Goal: Task Accomplishment & Management: Manage account settings

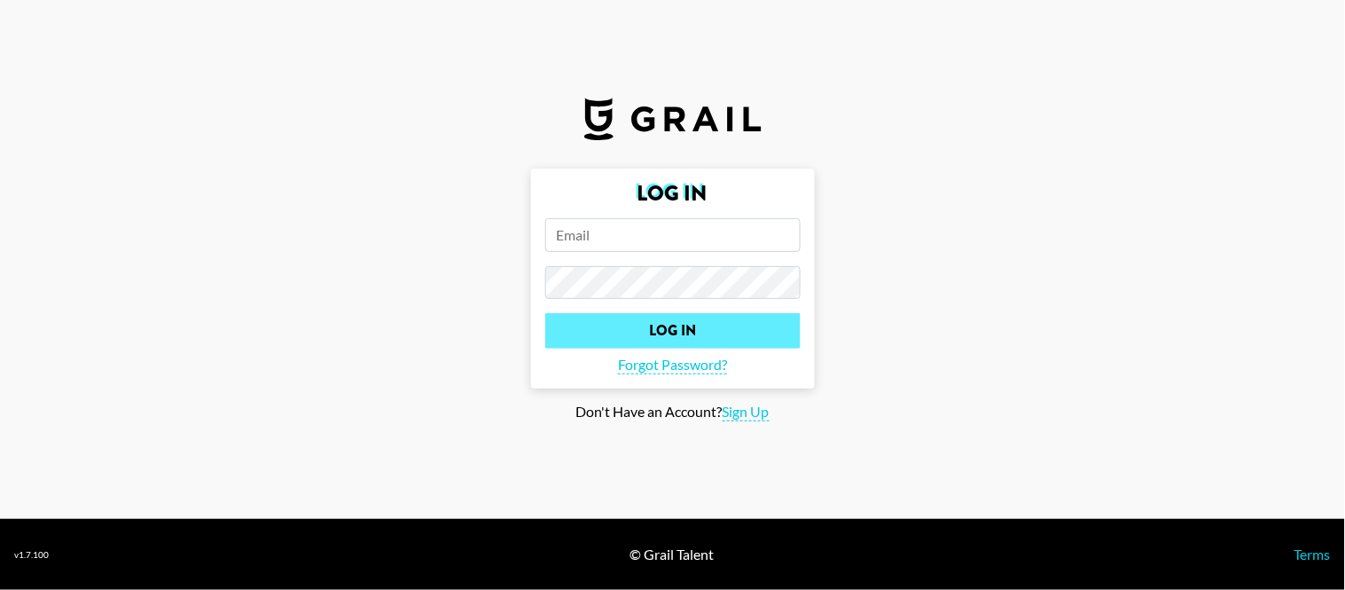
type input "[PERSON_NAME][EMAIL_ADDRESS][PERSON_NAME][DOMAIN_NAME]"
click at [663, 344] on input "Log In" at bounding box center [672, 330] width 255 height 35
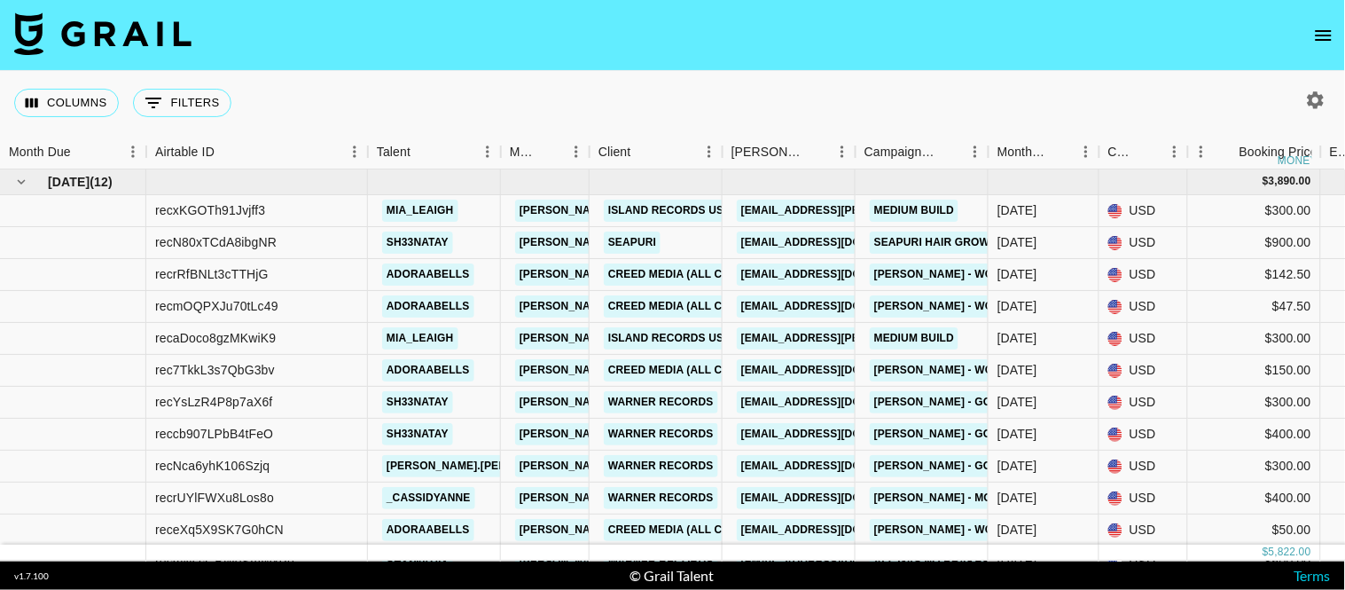
click at [1317, 28] on icon "open drawer" at bounding box center [1323, 35] width 21 height 21
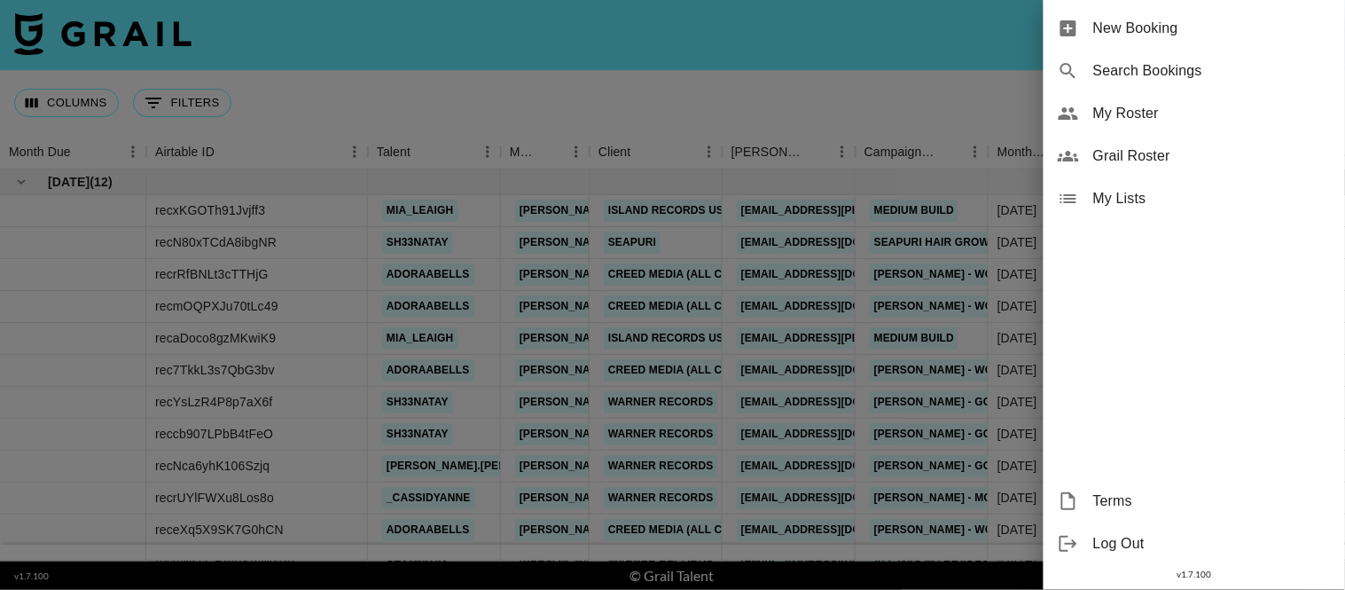
click at [1111, 119] on span "My Roster" at bounding box center [1212, 113] width 238 height 21
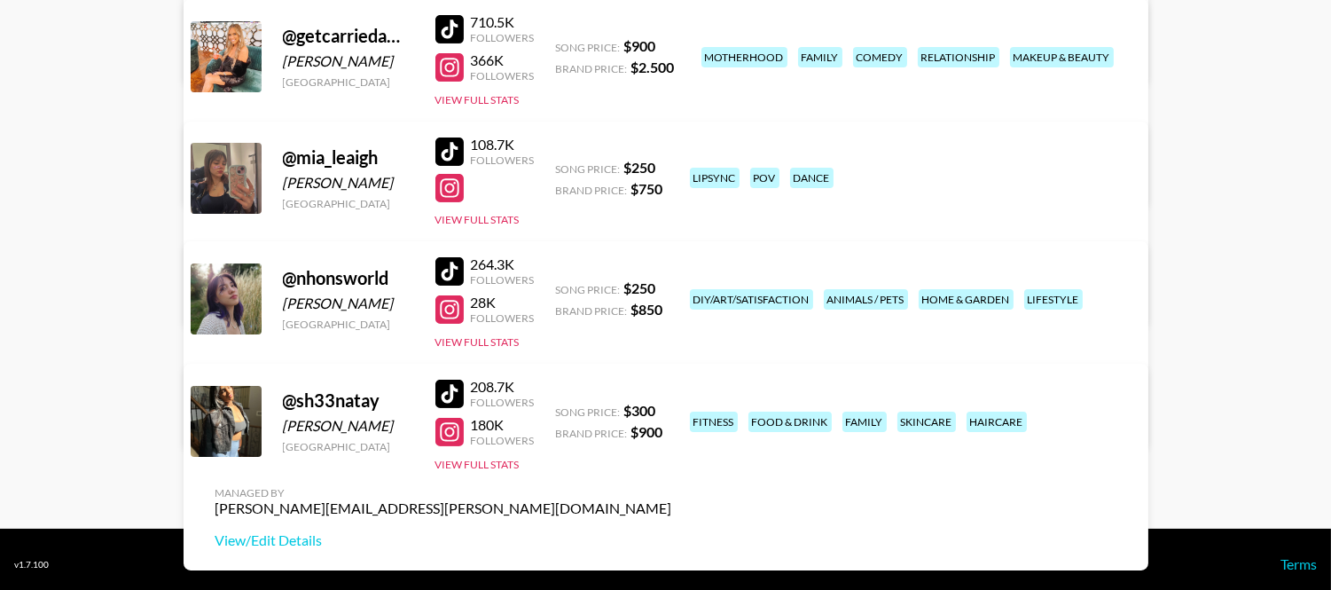
scroll to position [667, 0]
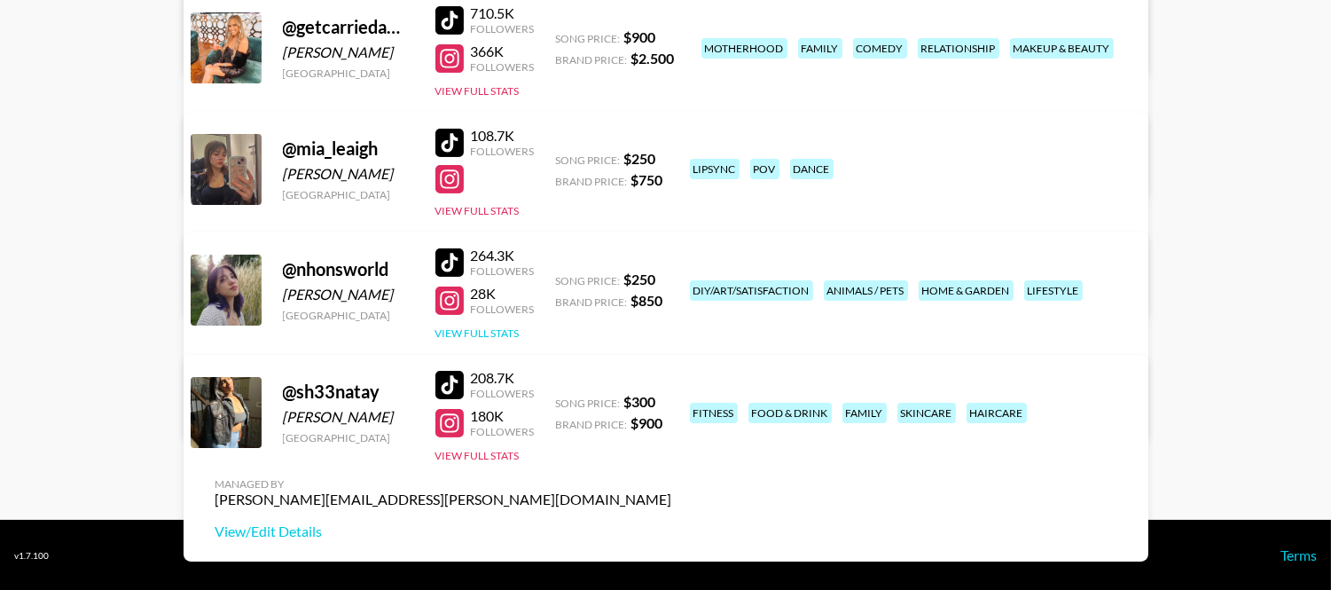
click at [490, 331] on button "View Full Stats" at bounding box center [477, 332] width 84 height 13
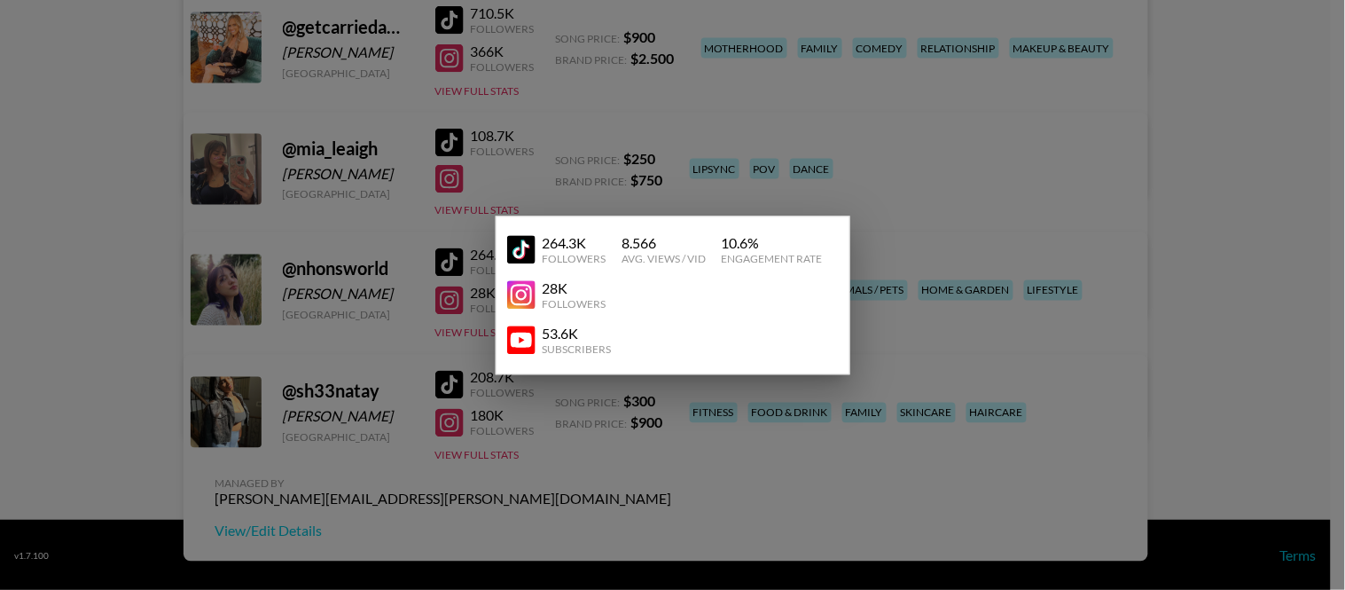
click at [1261, 311] on div at bounding box center [672, 295] width 1345 height 590
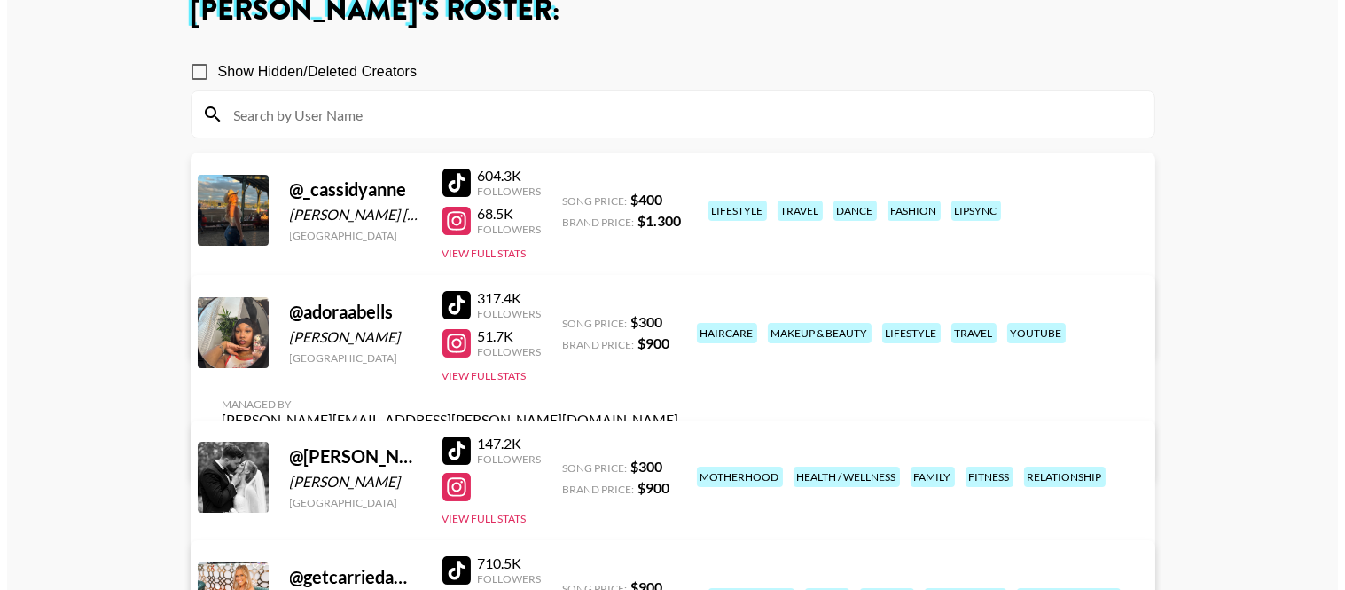
scroll to position [0, 0]
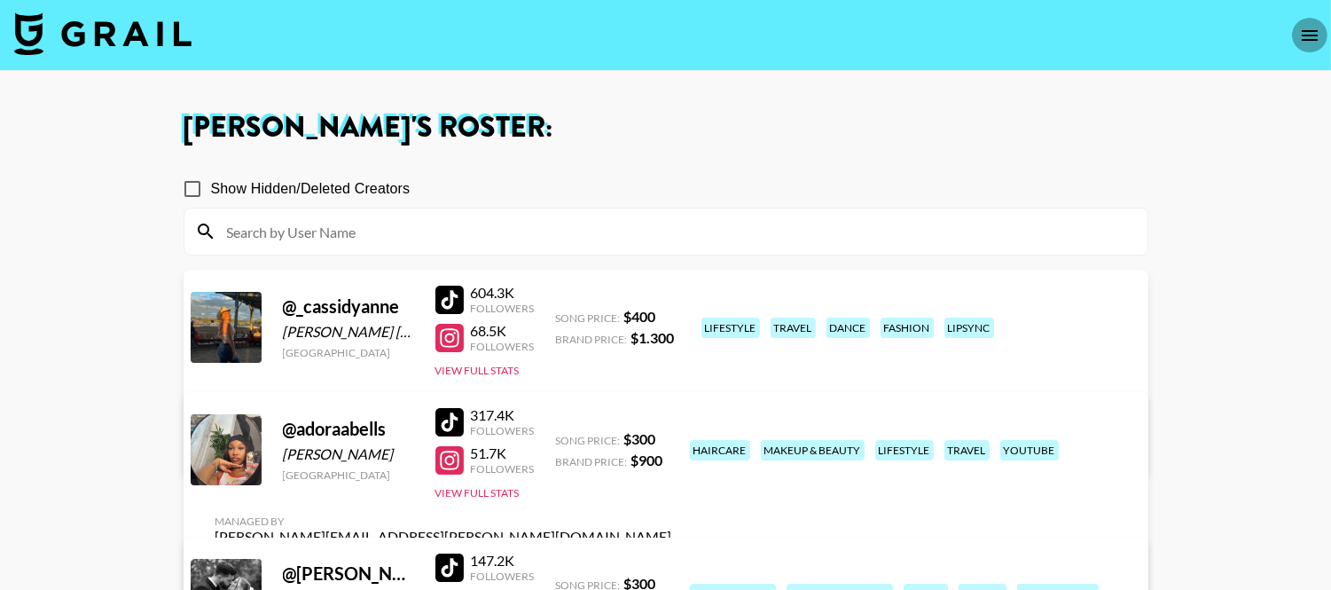
click at [1301, 33] on icon "open drawer" at bounding box center [1309, 35] width 21 height 21
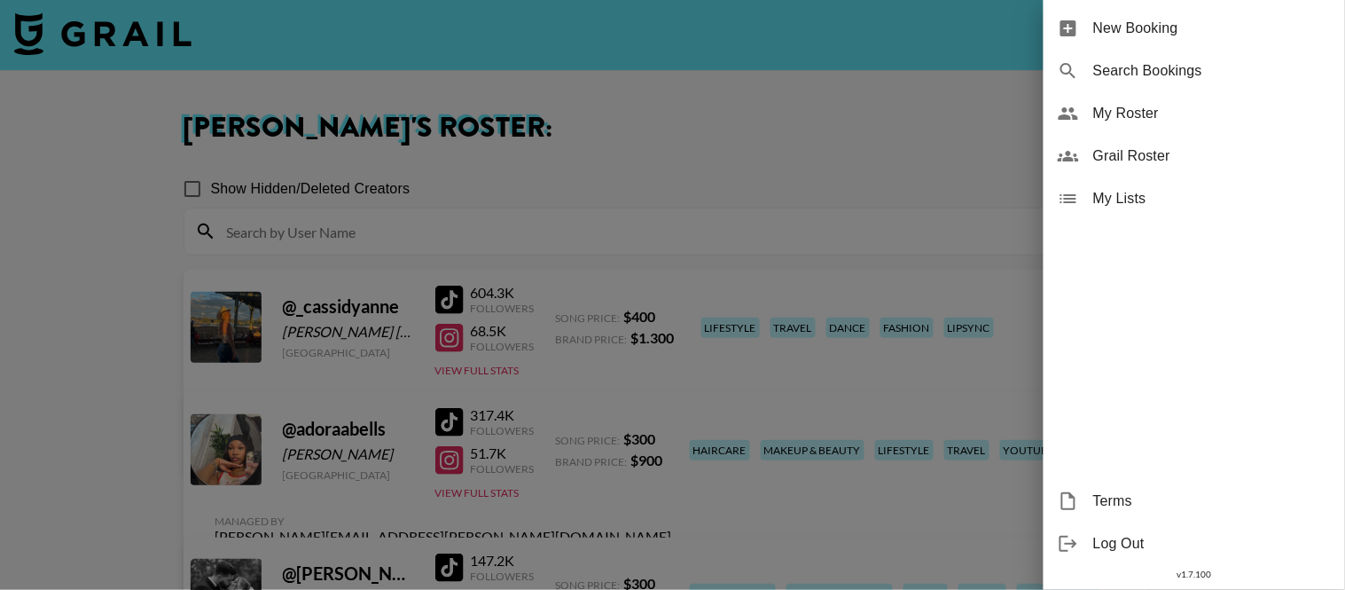
drag, startPoint x: 950, startPoint y: 121, endPoint x: 374, endPoint y: 44, distance: 581.4
click at [950, 122] on div at bounding box center [672, 295] width 1345 height 590
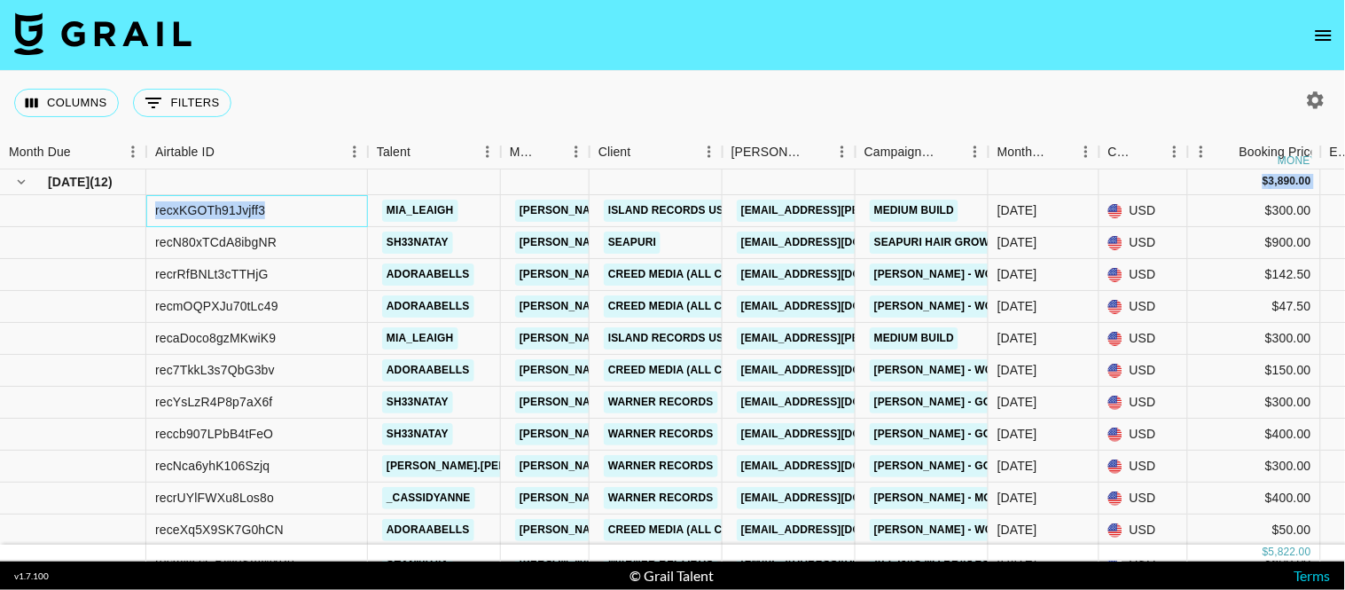
drag, startPoint x: 280, startPoint y: 208, endPoint x: 144, endPoint y: 192, distance: 137.5
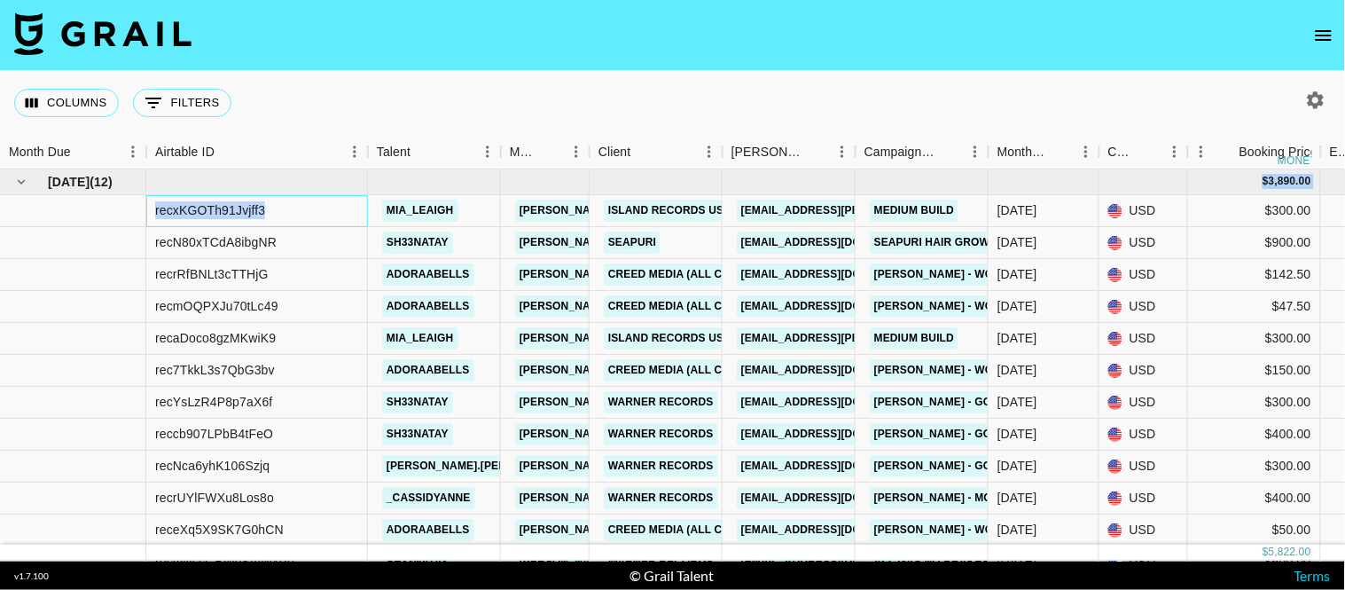
copy div "$ 3,890.00 $ 379.76 recxKGOTh91Jvjff3"
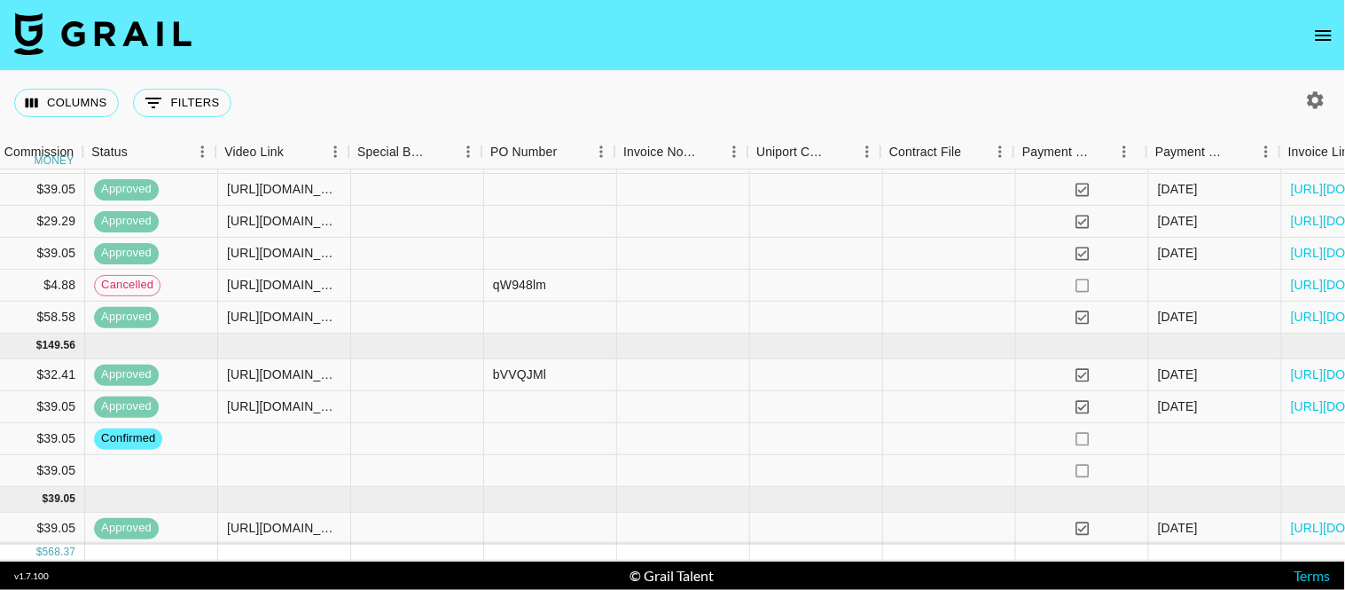
scroll to position [259, 1612]
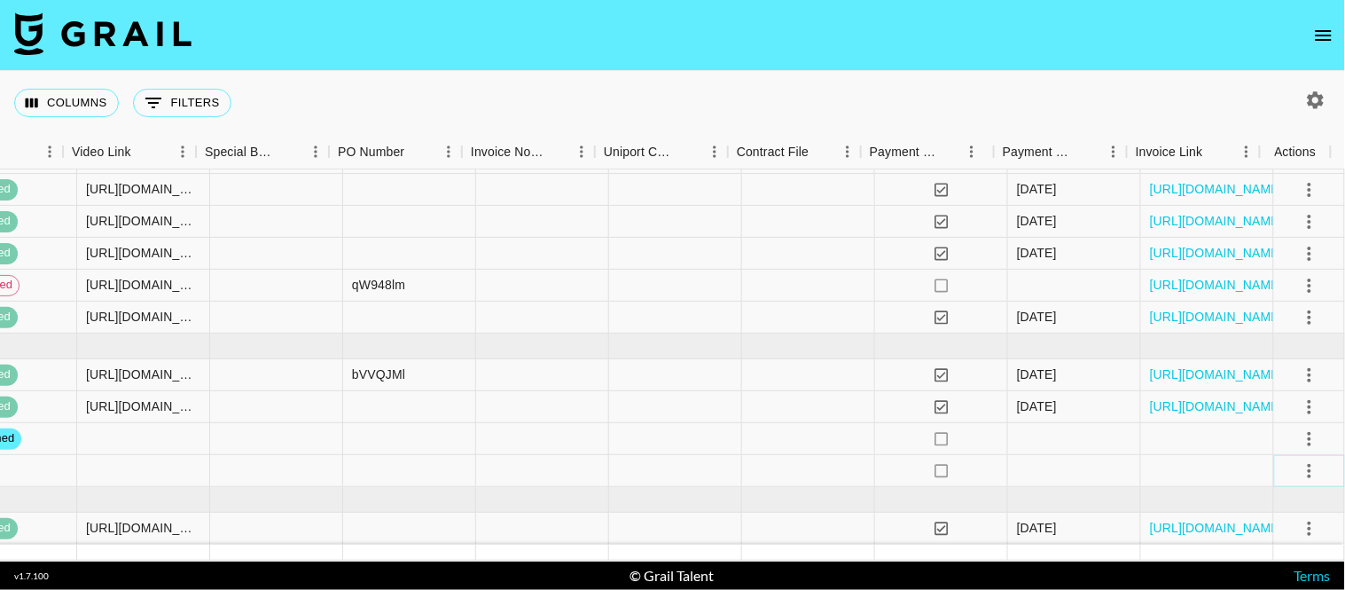
click at [1299, 460] on icon "select merge strategy" at bounding box center [1309, 470] width 21 height 21
click at [1274, 388] on ul "Confirm Decline Draft Created Cancel Approve" at bounding box center [1288, 354] width 115 height 174
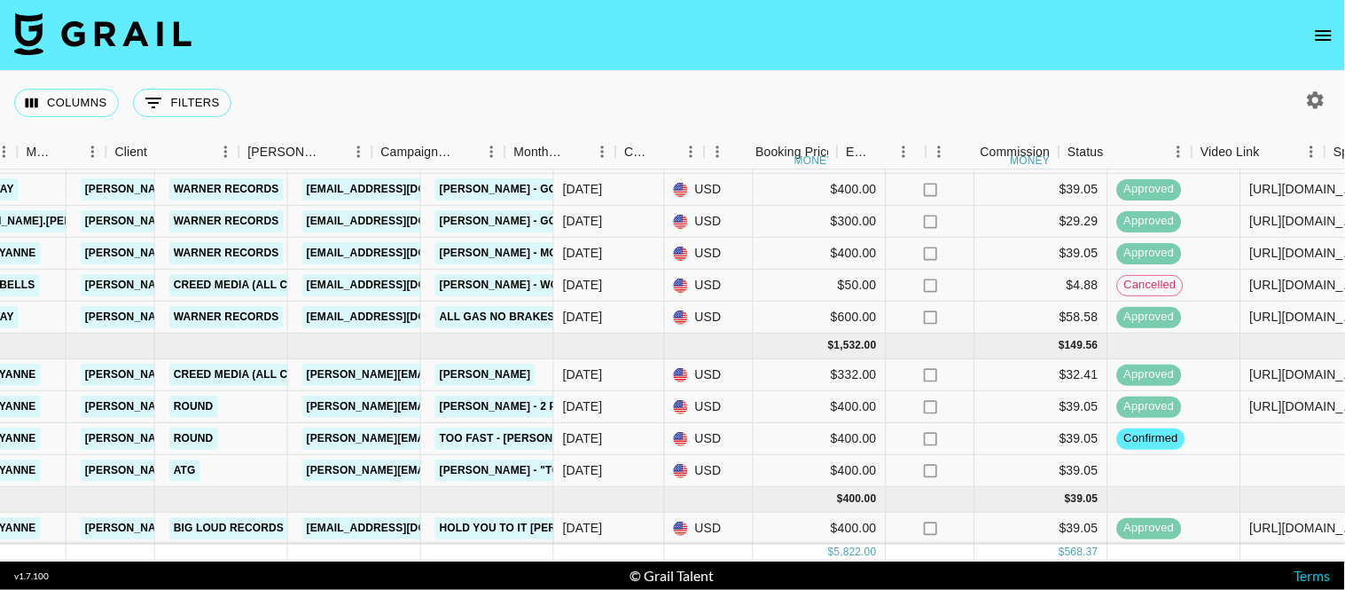
scroll to position [259, 696]
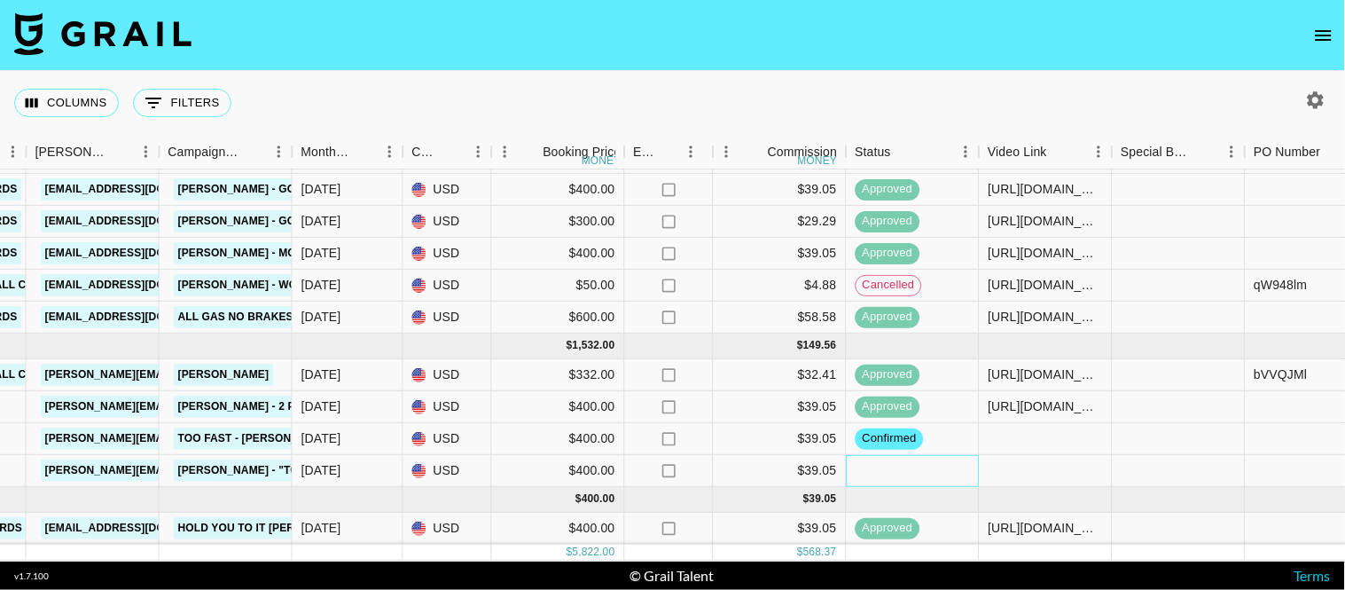
click at [940, 456] on div at bounding box center [913, 471] width 133 height 32
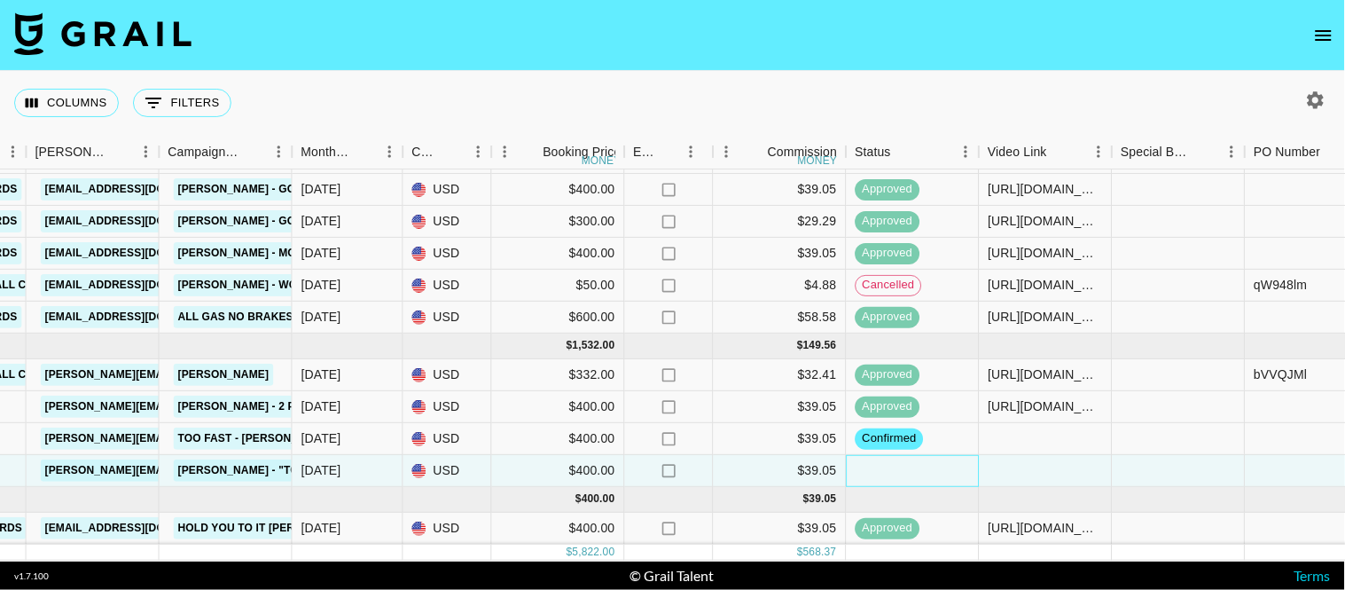
click at [918, 455] on div at bounding box center [913, 471] width 133 height 32
drag, startPoint x: 875, startPoint y: 458, endPoint x: 882, endPoint y: 467, distance: 11.4
click at [875, 461] on div at bounding box center [913, 471] width 133 height 32
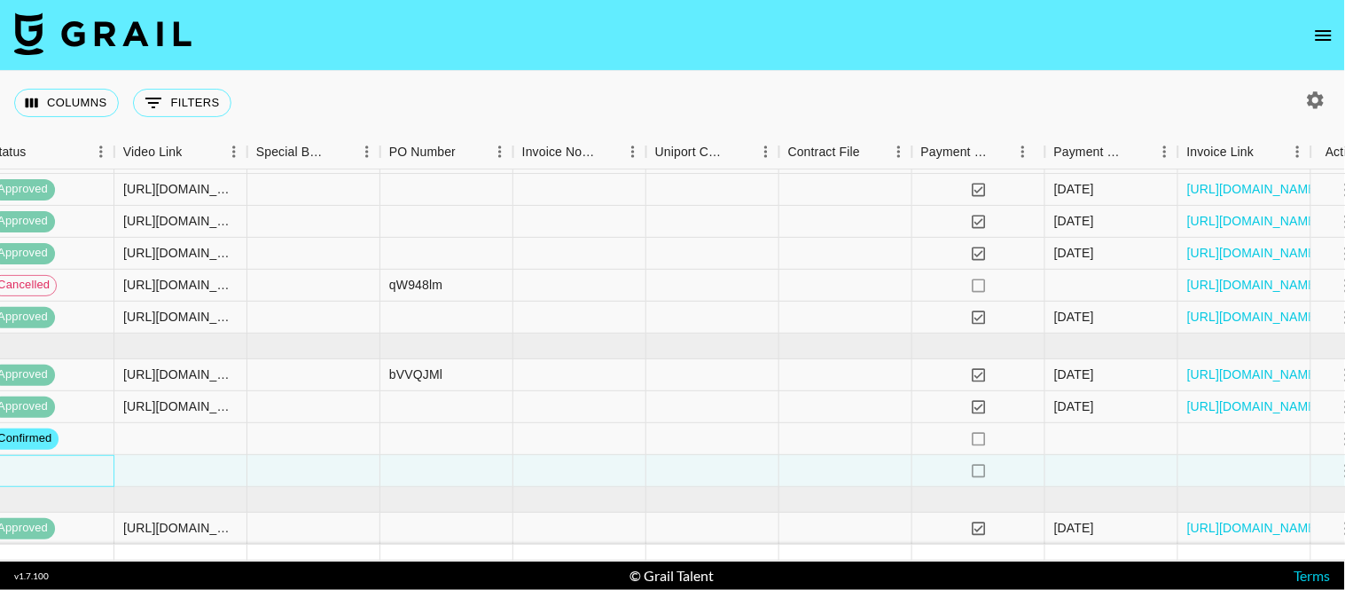
scroll to position [259, 1612]
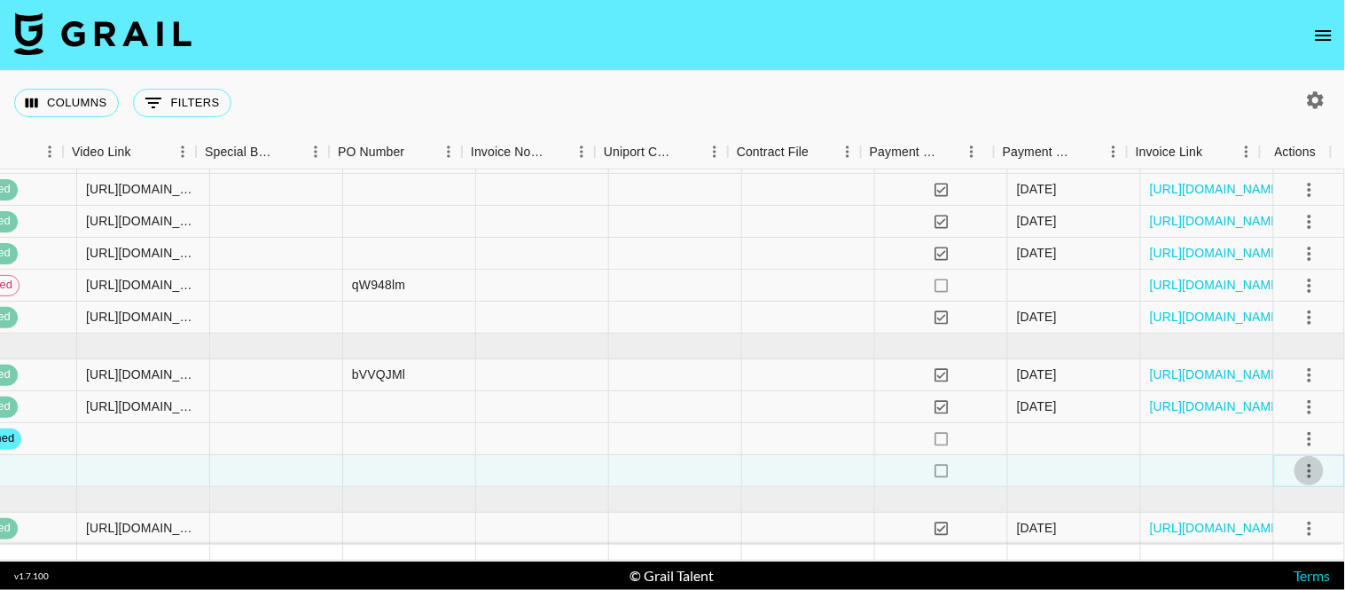
click at [1299, 460] on icon "select merge strategy" at bounding box center [1309, 470] width 21 height 21
click at [1269, 317] on li "Decline" at bounding box center [1288, 322] width 115 height 32
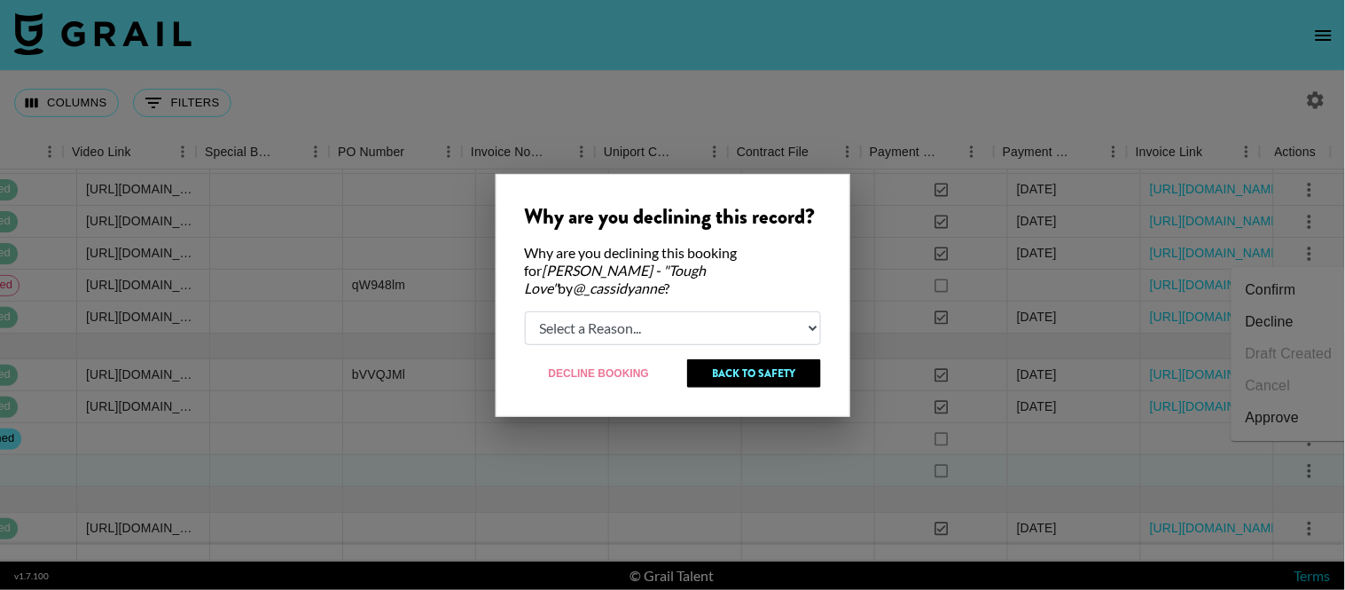
click at [604, 329] on select "Select a Reason... Relogging this deal due to a data issue The [PERSON_NAME] ca…" at bounding box center [673, 328] width 296 height 34
select select "creator_decline"
click at [525, 311] on select "Select a Reason... Relogging this deal due to a data issue The [PERSON_NAME] ca…" at bounding box center [673, 328] width 296 height 34
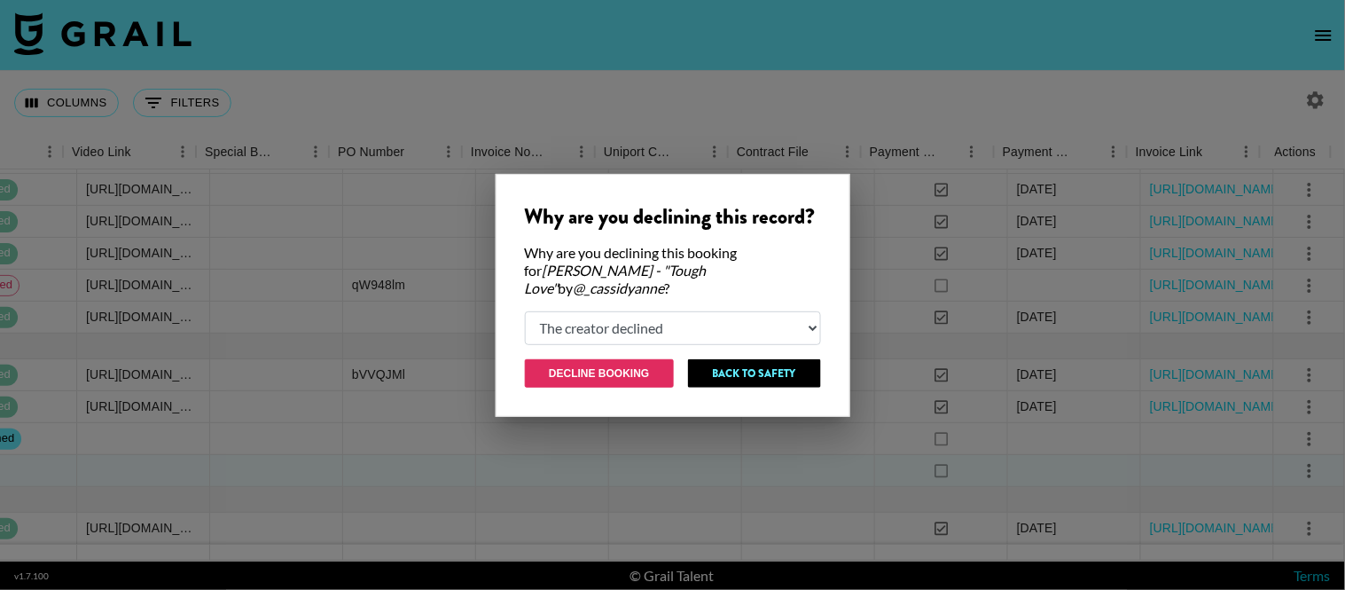
click at [631, 368] on button "Decline Booking" at bounding box center [600, 373] width 150 height 28
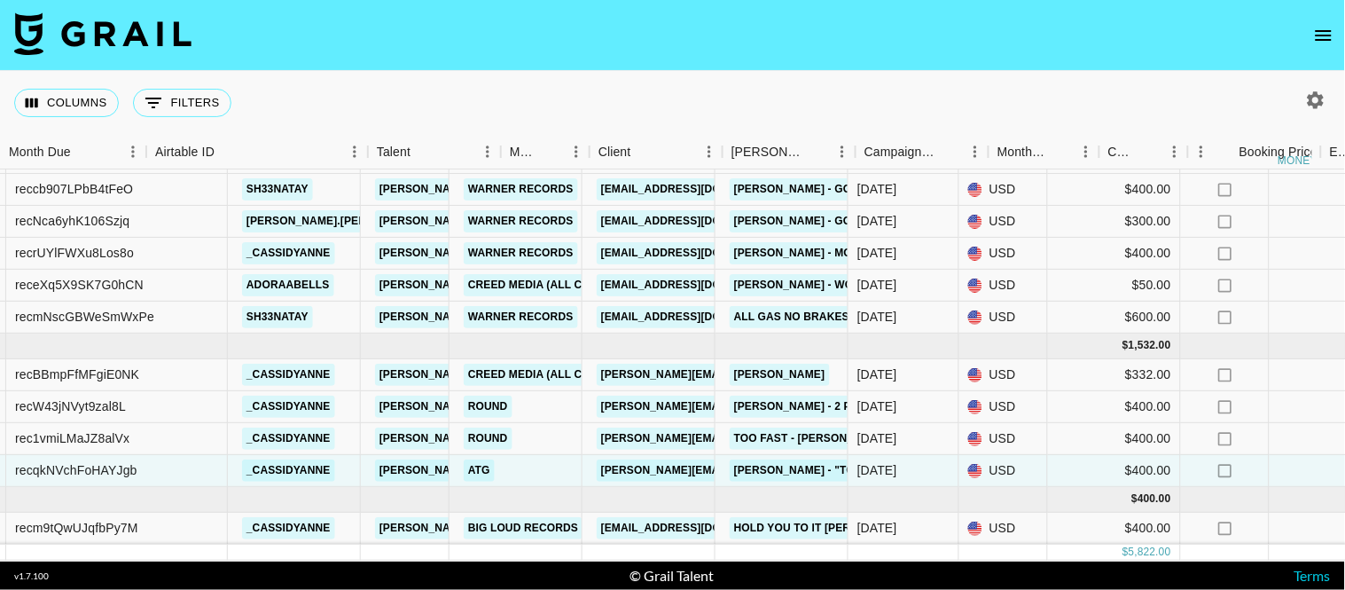
scroll to position [259, 0]
